Goal: Find specific page/section: Find specific page/section

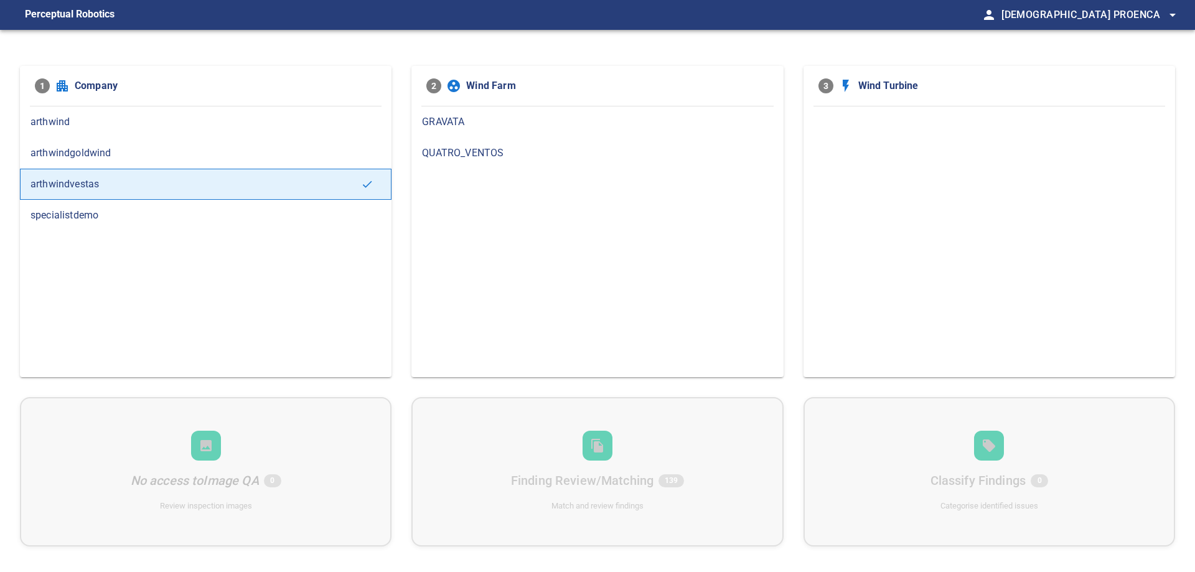
click at [472, 129] on div "GRAVATA" at bounding box center [596, 121] width 371 height 31
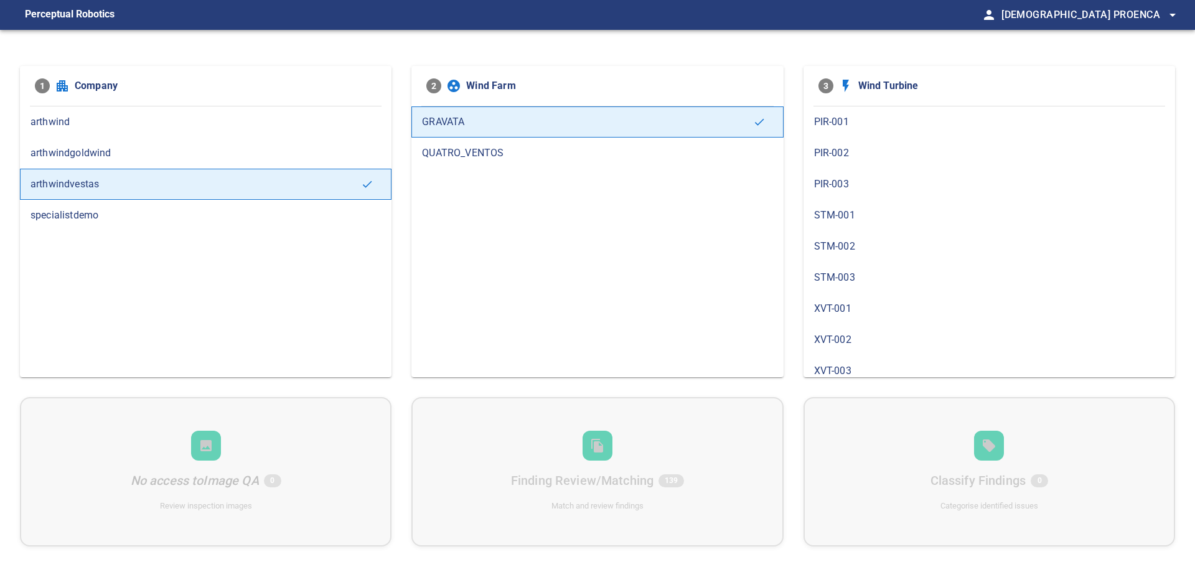
scroll to position [196, 0]
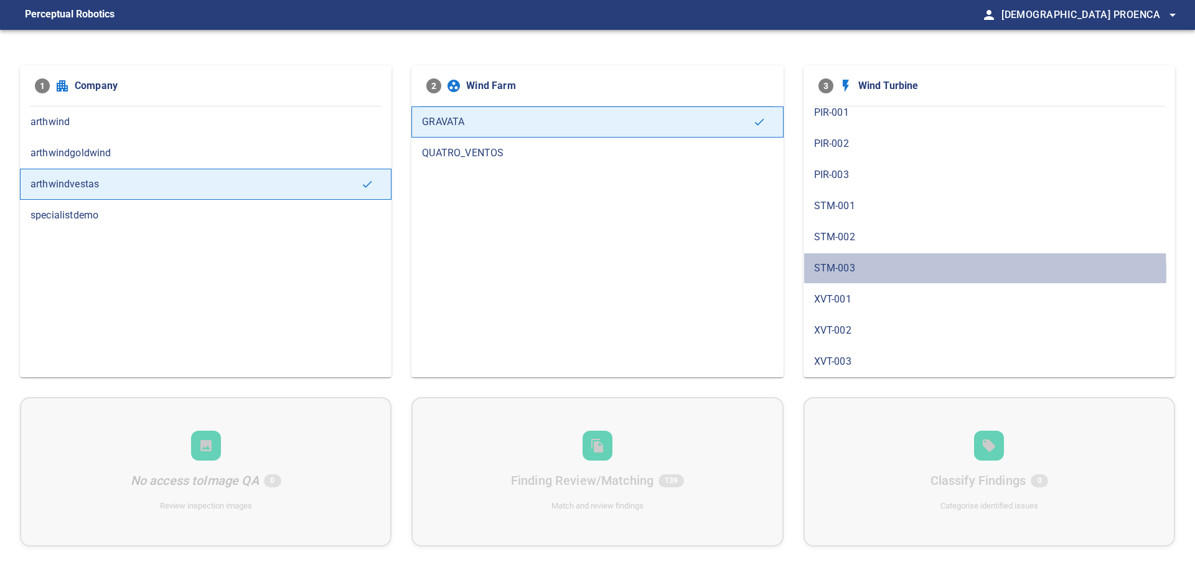
click at [843, 272] on span "STM-003" at bounding box center [989, 268] width 350 height 15
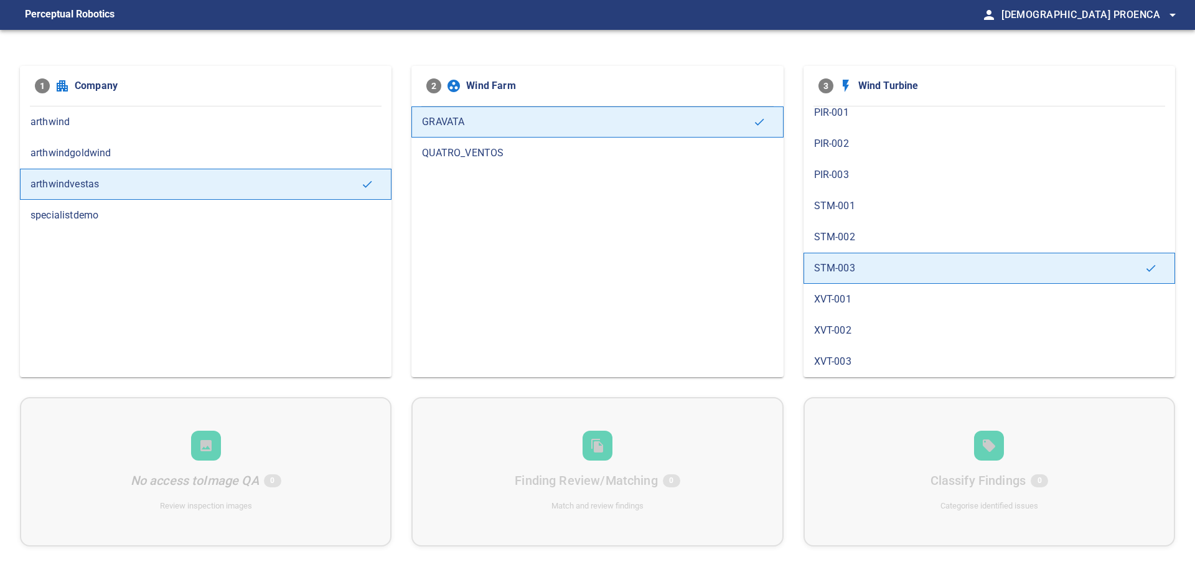
click at [117, 149] on span "arthwindgoldwind" at bounding box center [205, 153] width 350 height 15
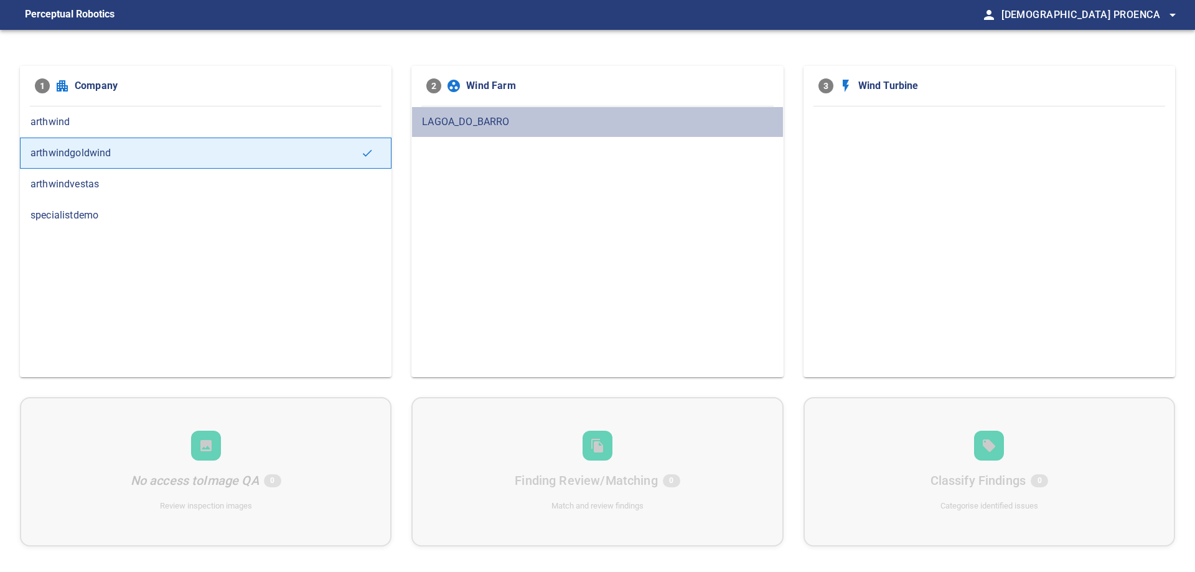
click at [472, 126] on span "LAGOA_DO_BARRO" at bounding box center [597, 121] width 350 height 15
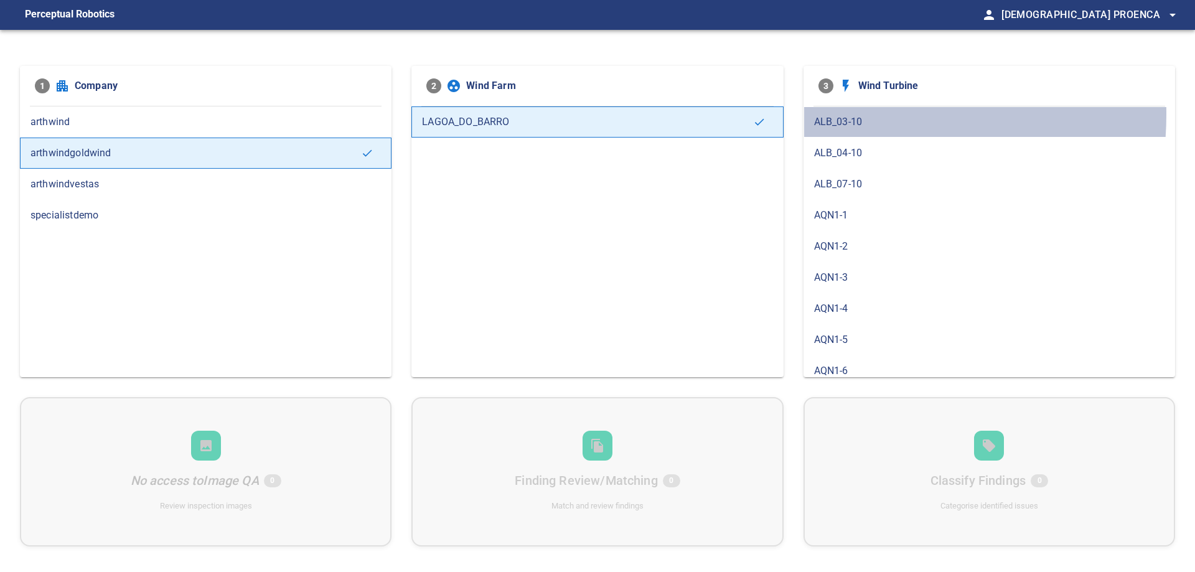
click at [838, 114] on span "ALB_03-10" at bounding box center [989, 121] width 350 height 15
